Goal: Task Accomplishment & Management: Manage account settings

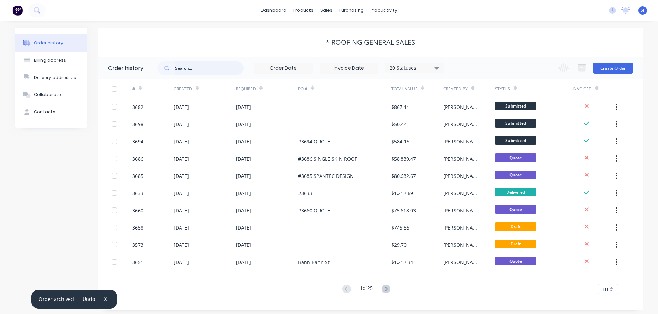
click at [195, 66] on input "text" at bounding box center [209, 68] width 68 height 14
click at [179, 67] on input "text" at bounding box center [209, 68] width 68 height 14
type input "3669"
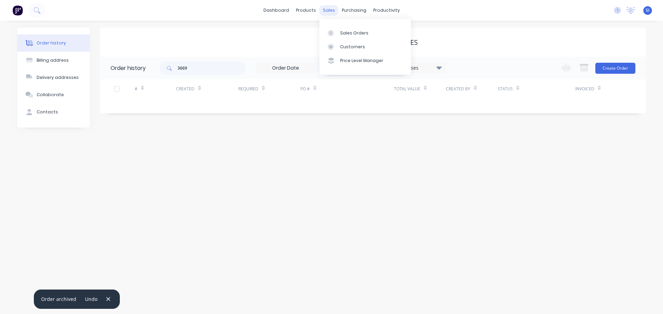
click at [332, 9] on div "sales" at bounding box center [328, 10] width 19 height 10
click at [346, 31] on div "Sales Orders" at bounding box center [354, 33] width 28 height 6
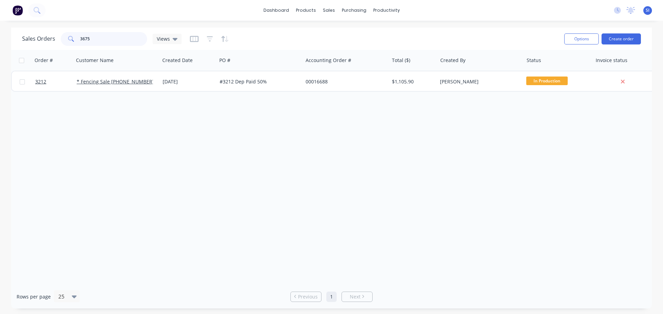
click at [92, 36] on input "3675" at bounding box center [113, 39] width 67 height 14
type input "3"
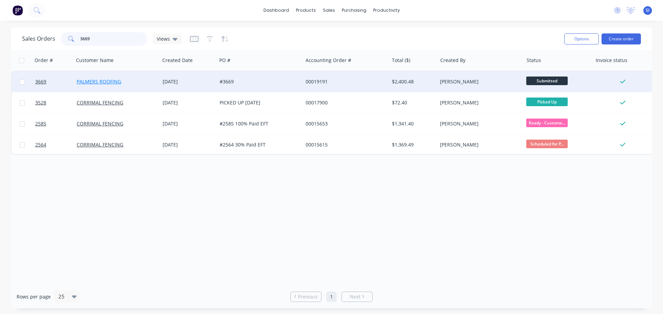
type input "3669"
click at [95, 81] on link "PALMERS ROOFING" at bounding box center [99, 81] width 45 height 7
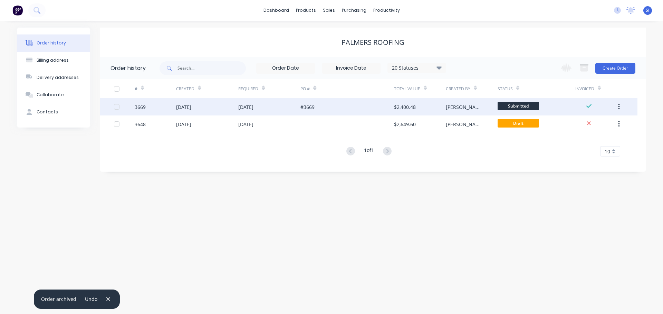
click at [119, 107] on div at bounding box center [117, 107] width 14 height 14
click at [166, 105] on div "3669" at bounding box center [155, 106] width 41 height 17
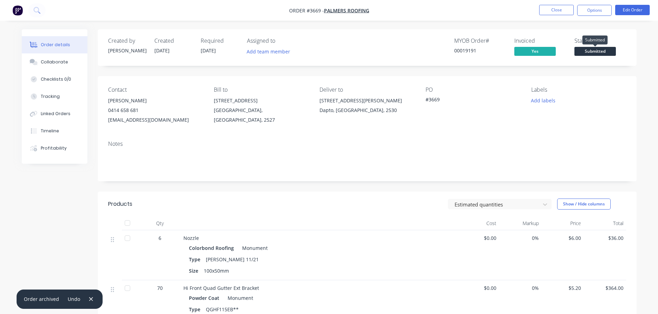
click at [590, 51] on span "Submitted" at bounding box center [594, 51] width 41 height 9
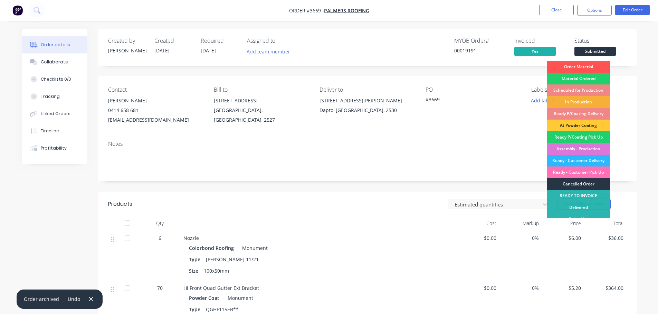
scroll to position [7, 0]
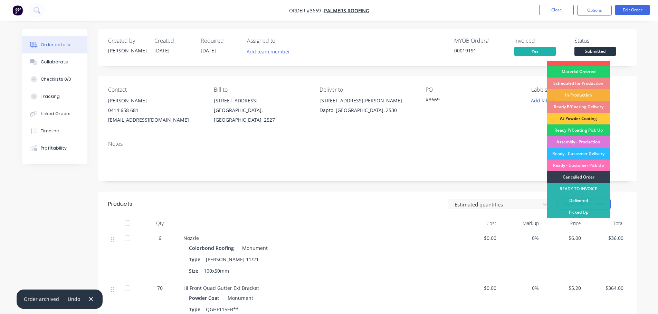
click at [583, 198] on div "Delivered" at bounding box center [577, 201] width 63 height 12
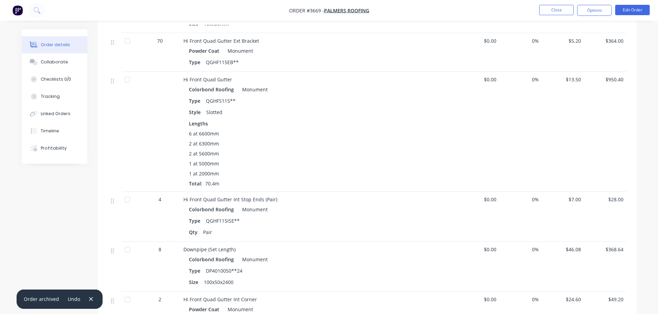
scroll to position [311, 0]
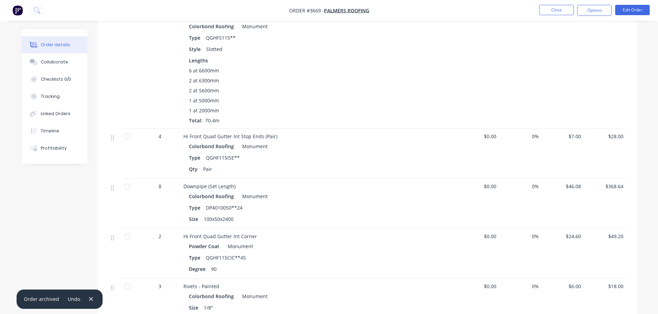
click at [86, 295] on div "Undo" at bounding box center [77, 299] width 36 height 9
click at [56, 64] on div "Collaborate" at bounding box center [54, 62] width 27 height 6
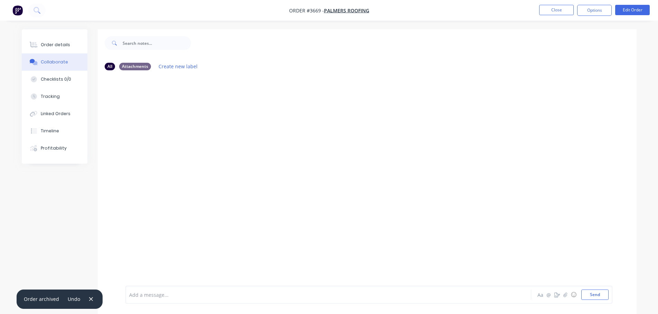
click at [152, 293] on div at bounding box center [308, 295] width 359 height 7
click at [179, 295] on div "PAID IN FULL" at bounding box center [308, 295] width 359 height 7
click at [599, 297] on button "Send" at bounding box center [594, 295] width 27 height 10
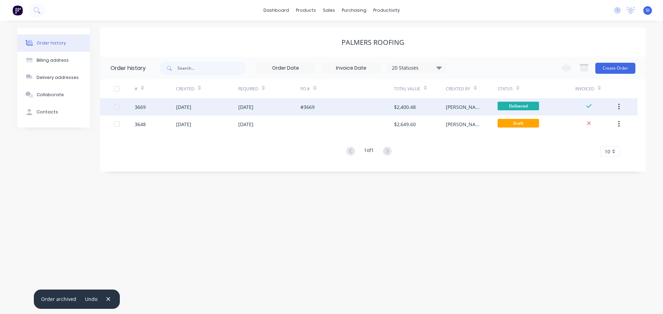
click at [618, 104] on icon "button" at bounding box center [618, 107] width 1 height 6
click at [578, 125] on div "Archive" at bounding box center [593, 125] width 53 height 10
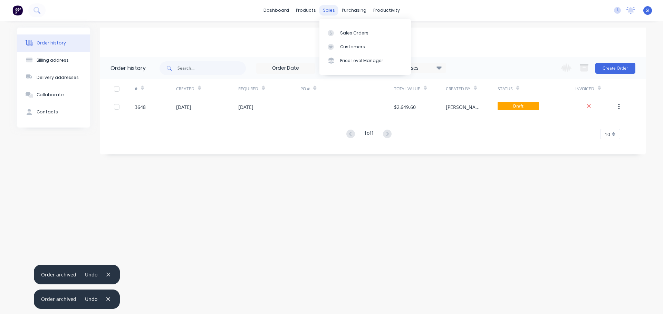
click at [334, 9] on div "sales" at bounding box center [328, 10] width 19 height 10
click at [331, 9] on div "sales" at bounding box center [328, 10] width 19 height 10
click at [346, 29] on link "Sales Orders" at bounding box center [364, 33] width 91 height 14
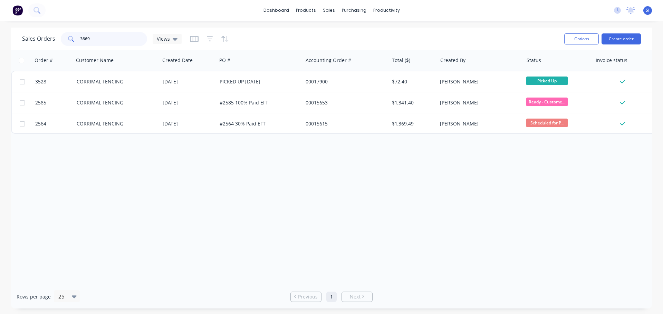
click at [94, 37] on input "3669" at bounding box center [113, 39] width 67 height 14
type input "3"
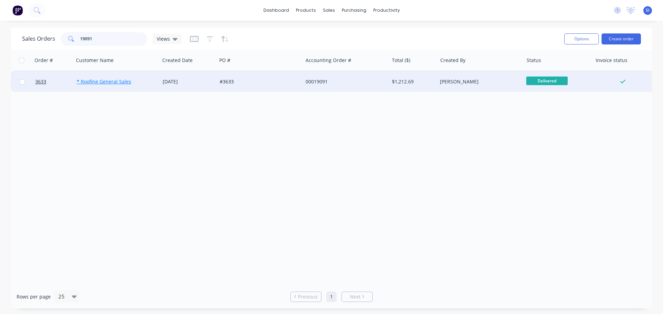
type input "19091"
click at [99, 84] on link "* Roofing General Sales" at bounding box center [104, 81] width 55 height 7
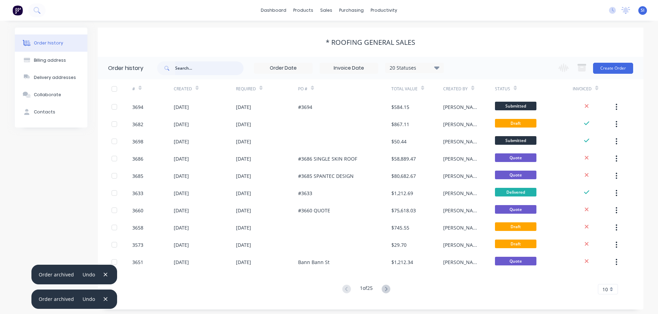
click at [204, 64] on input "text" at bounding box center [209, 68] width 68 height 14
type input "3633"
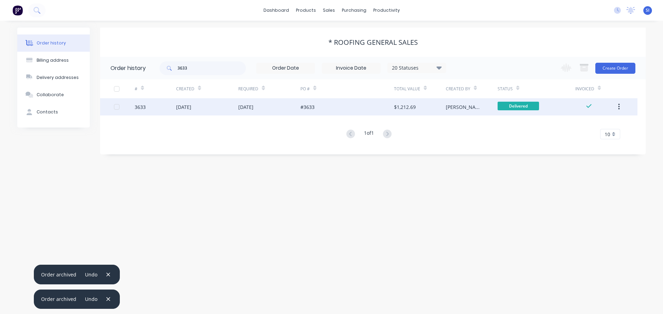
click at [149, 106] on div "3633" at bounding box center [155, 106] width 41 height 17
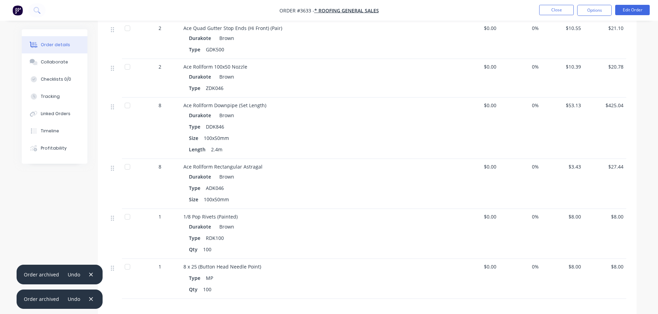
scroll to position [168, 0]
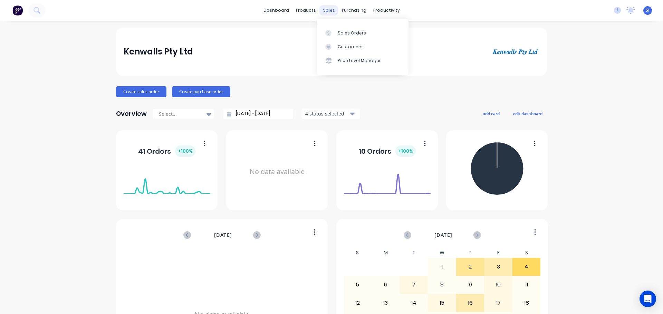
click at [327, 12] on div "sales" at bounding box center [328, 10] width 19 height 10
click at [342, 36] on div "Sales Orders" at bounding box center [352, 33] width 28 height 6
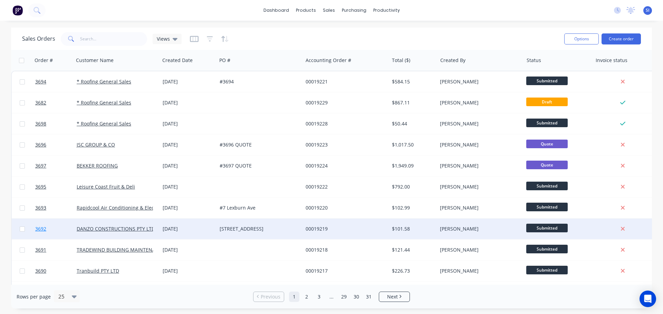
click at [43, 230] on span "3692" at bounding box center [40, 229] width 11 height 7
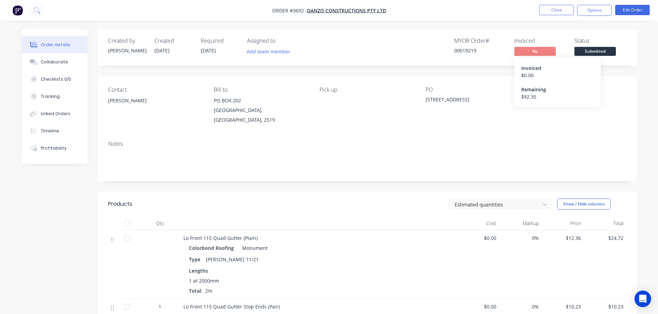
click at [533, 47] on span "No" at bounding box center [534, 51] width 41 height 9
click at [600, 10] on button "Options" at bounding box center [594, 10] width 35 height 11
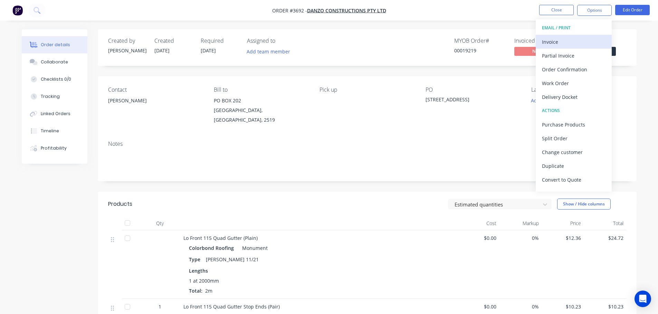
click at [552, 41] on div "Invoice" at bounding box center [574, 42] width 64 height 10
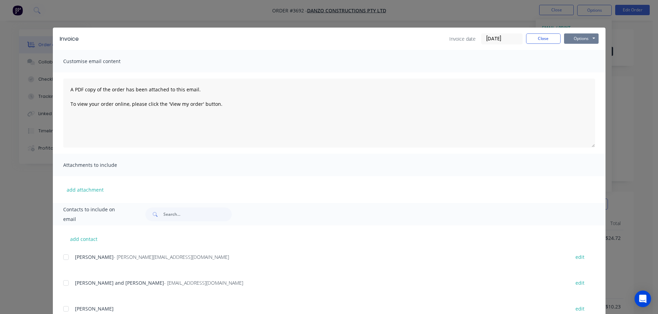
click at [583, 38] on button "Options" at bounding box center [581, 38] width 35 height 10
click at [576, 60] on button "Print" at bounding box center [586, 62] width 44 height 11
click at [590, 36] on button "Options" at bounding box center [581, 38] width 35 height 10
click at [536, 37] on button "Close" at bounding box center [543, 38] width 35 height 10
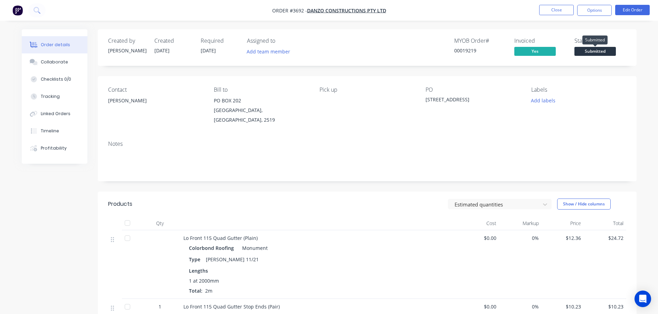
click at [602, 50] on span "Submitted" at bounding box center [594, 51] width 41 height 9
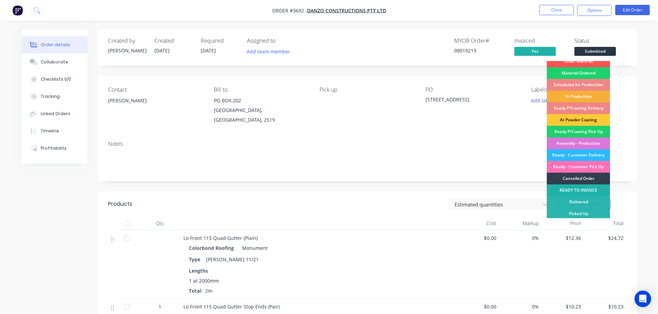
scroll to position [7, 0]
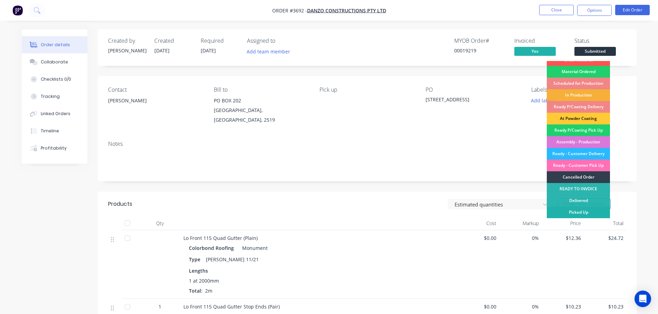
click at [575, 210] on div "Picked Up" at bounding box center [577, 213] width 63 height 12
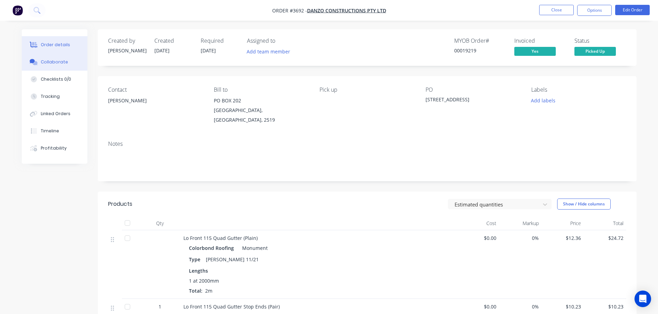
click at [44, 58] on button "Collaborate" at bounding box center [55, 61] width 66 height 17
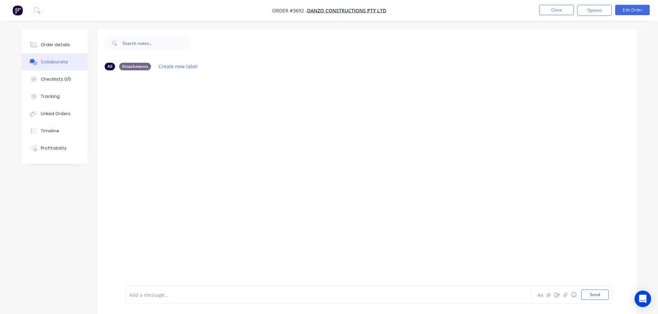
click at [152, 290] on div "Add a message... Aa @ ☺ Send" at bounding box center [368, 295] width 487 height 18
click at [147, 296] on div at bounding box center [308, 295] width 359 height 7
click at [595, 293] on button "Send" at bounding box center [594, 295] width 27 height 10
